Goal: Task Accomplishment & Management: Manage account settings

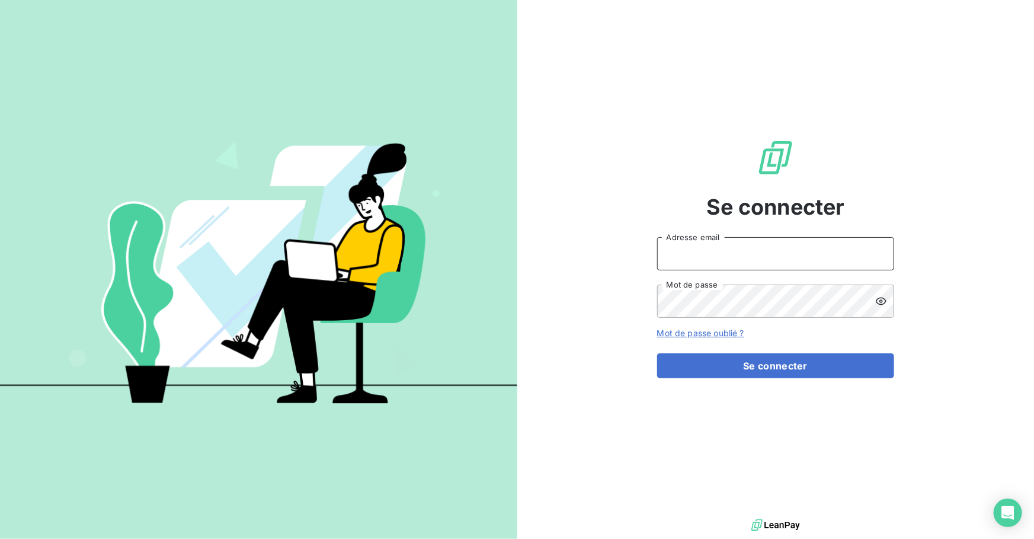
click at [705, 257] on input "Adresse email" at bounding box center [775, 253] width 237 height 33
type input "[PERSON_NAME][EMAIL_ADDRESS][DOMAIN_NAME]"
click at [657, 353] on button "Se connecter" at bounding box center [775, 365] width 237 height 25
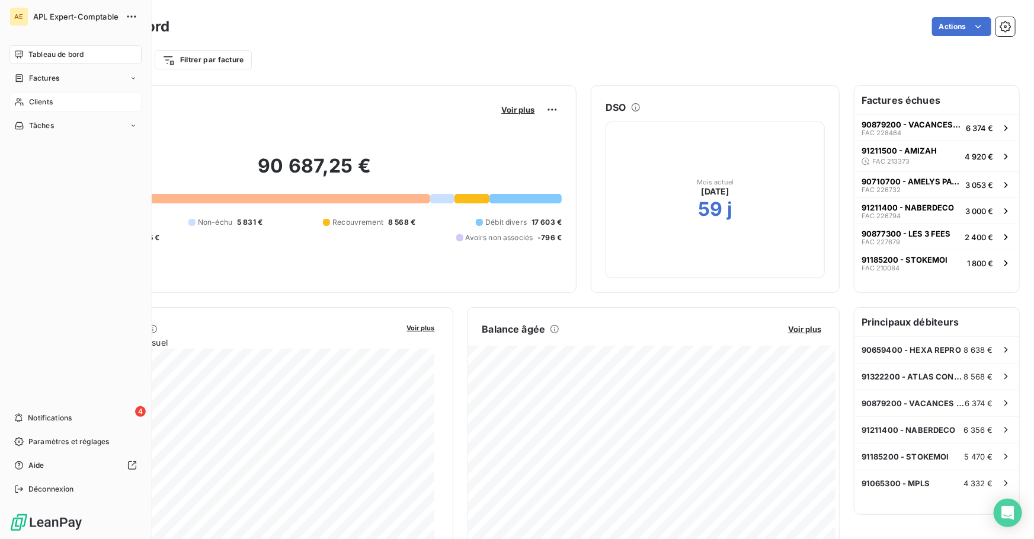
click at [49, 104] on span "Clients" at bounding box center [41, 102] width 24 height 11
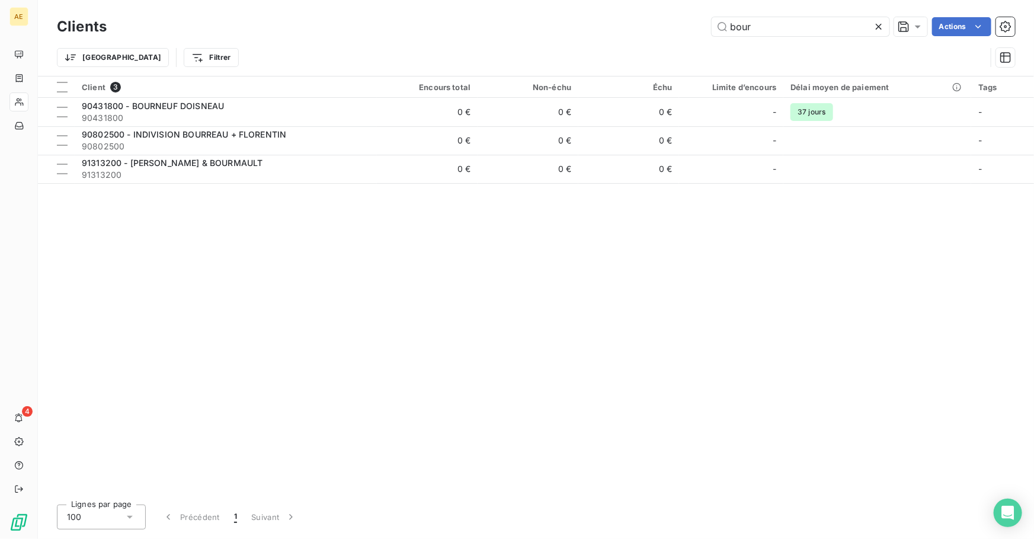
drag, startPoint x: 794, startPoint y: 33, endPoint x: 670, endPoint y: 28, distance: 124.5
click at [673, 28] on div "bour Actions" at bounding box center [568, 26] width 894 height 19
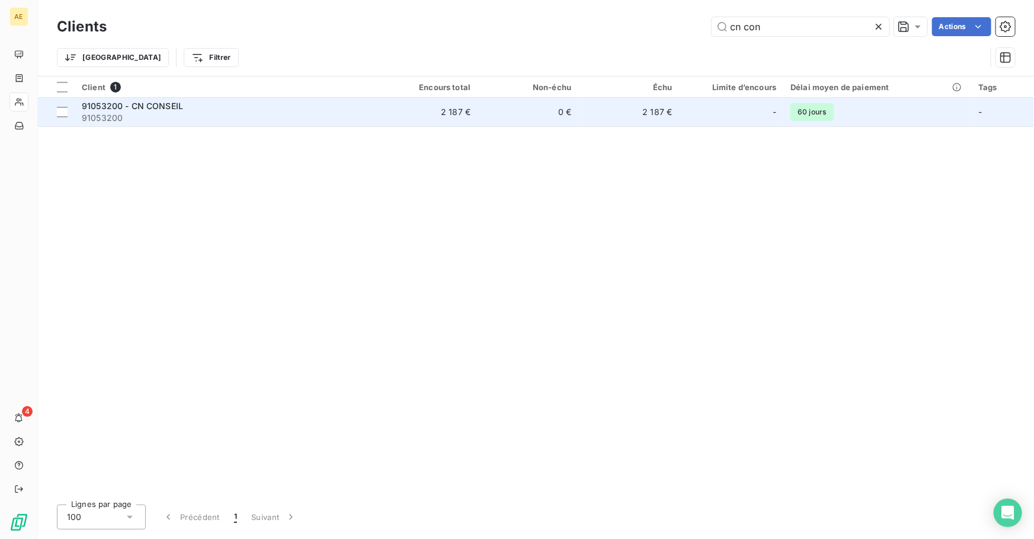
type input "cn con"
click at [153, 119] on span "91053200" at bounding box center [226, 118] width 288 height 12
